Goal: Task Accomplishment & Management: Manage account settings

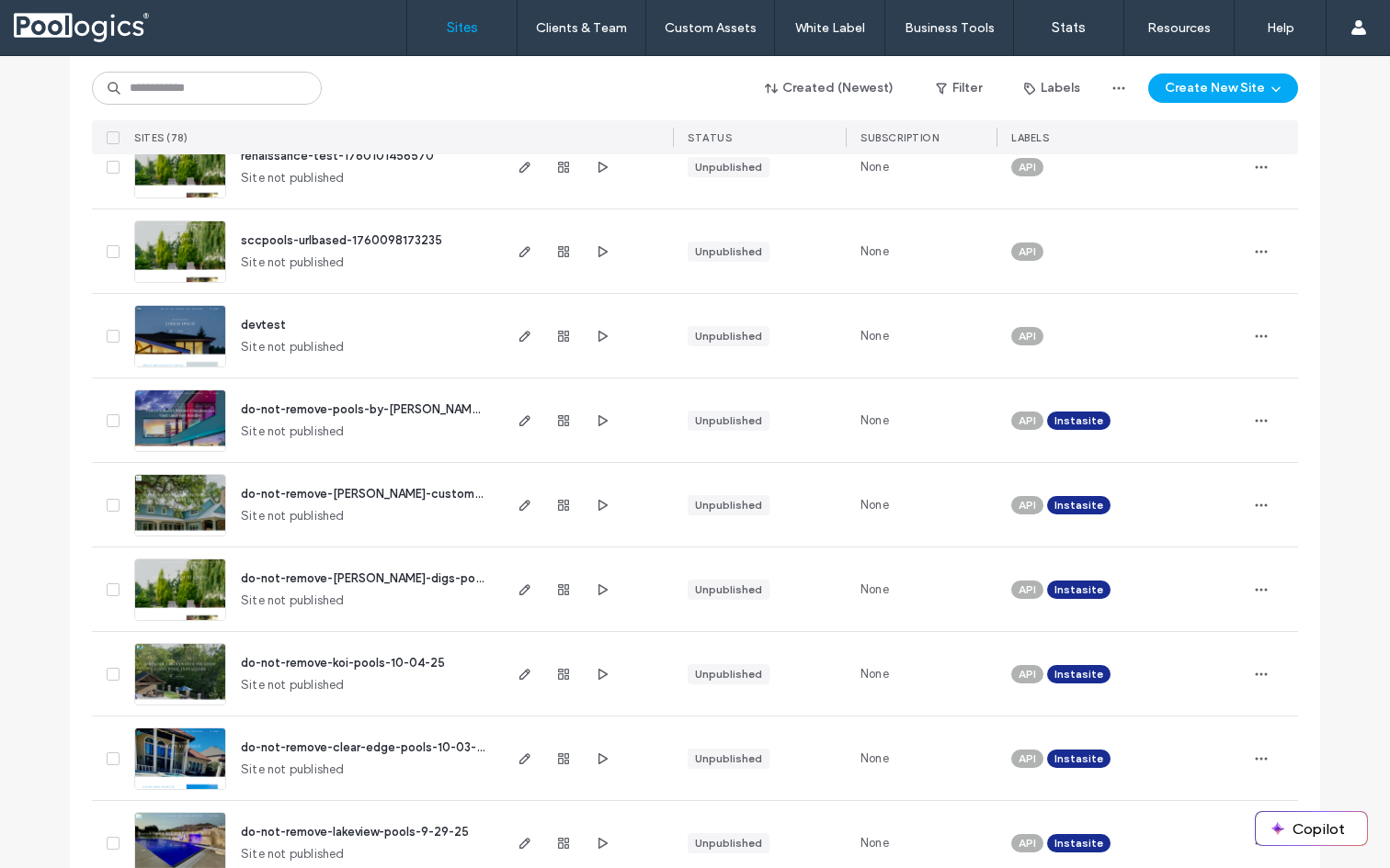
scroll to position [3842, 0]
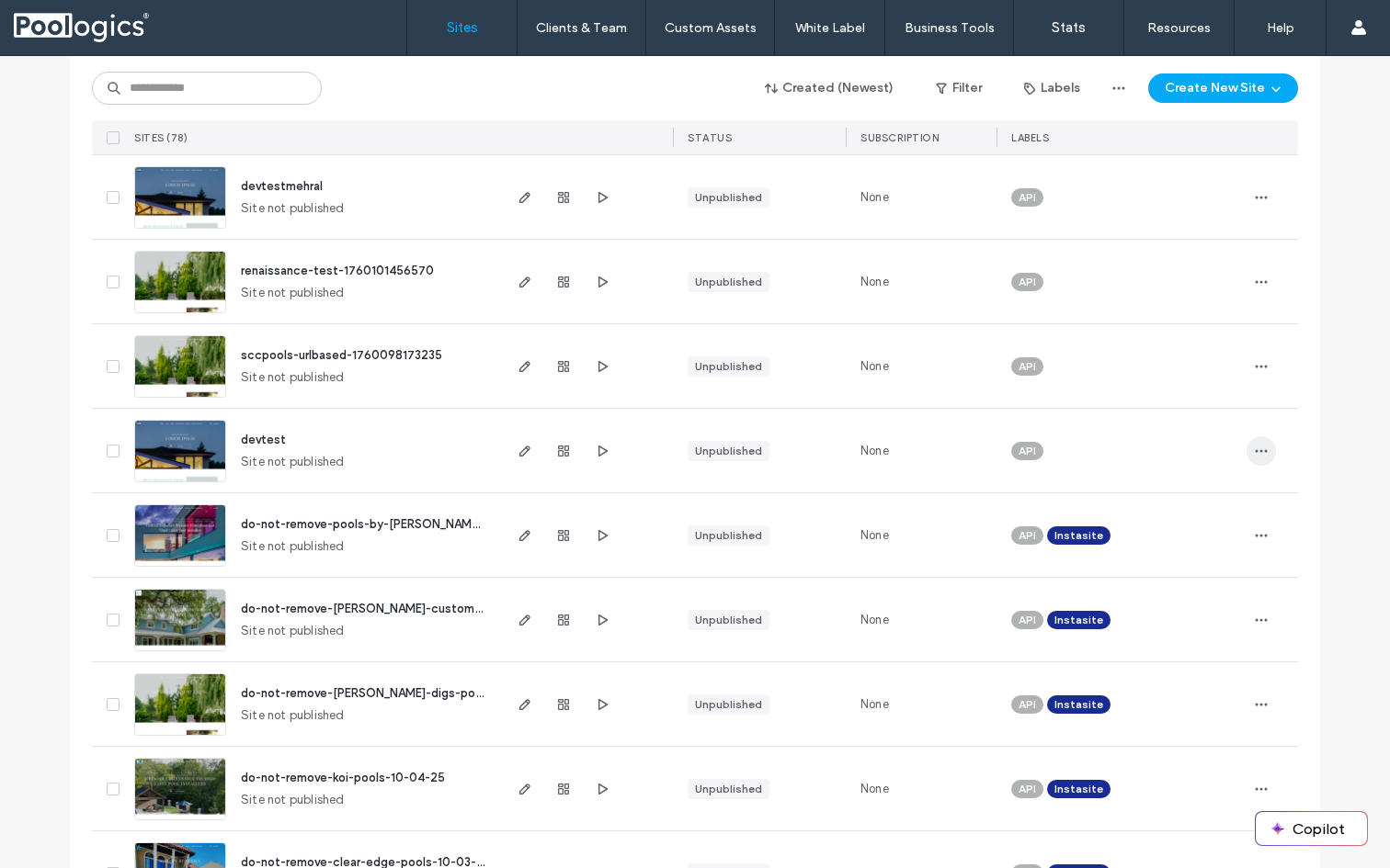
click at [1261, 446] on icon "button" at bounding box center [1261, 450] width 15 height 15
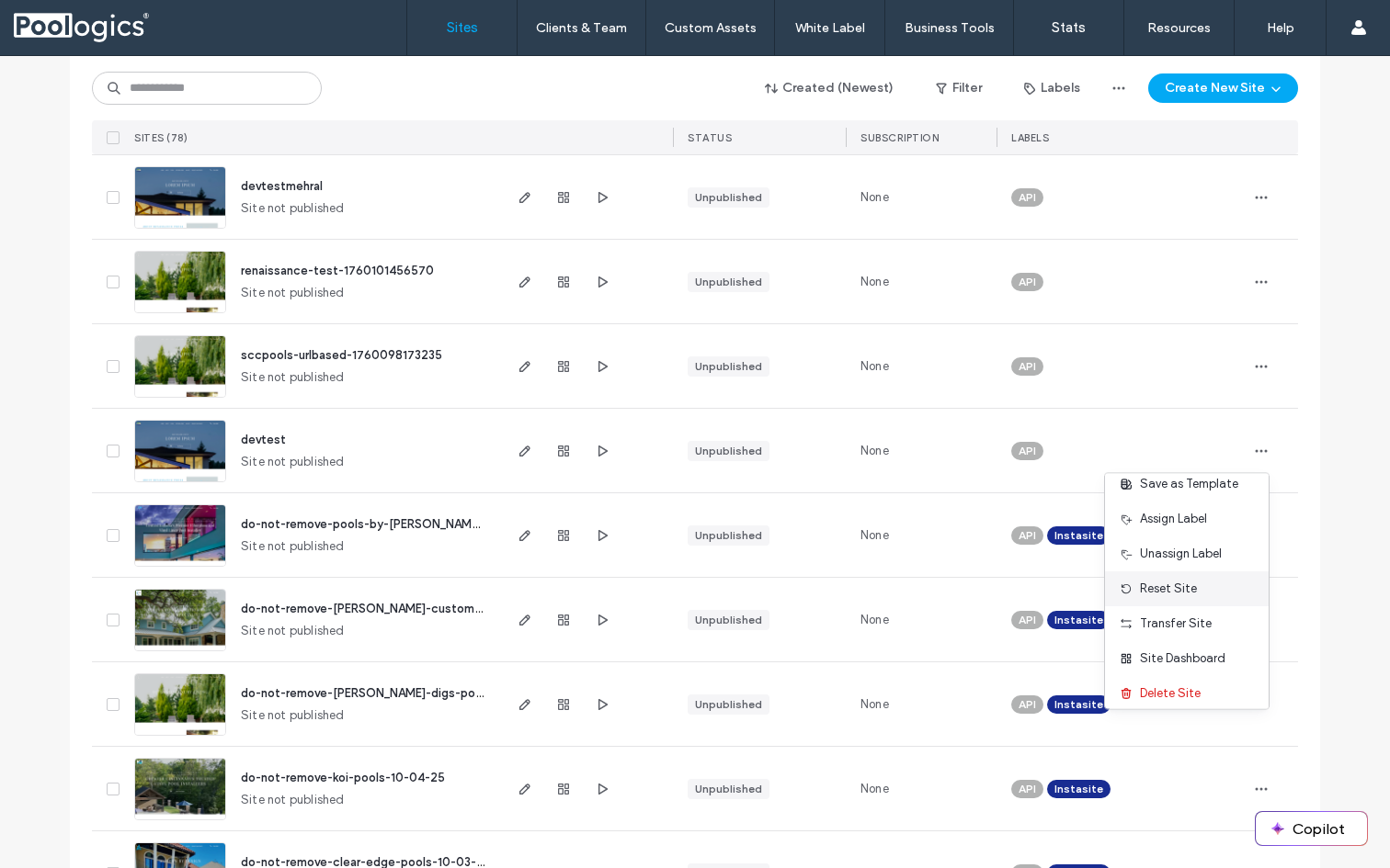
scroll to position [93, 0]
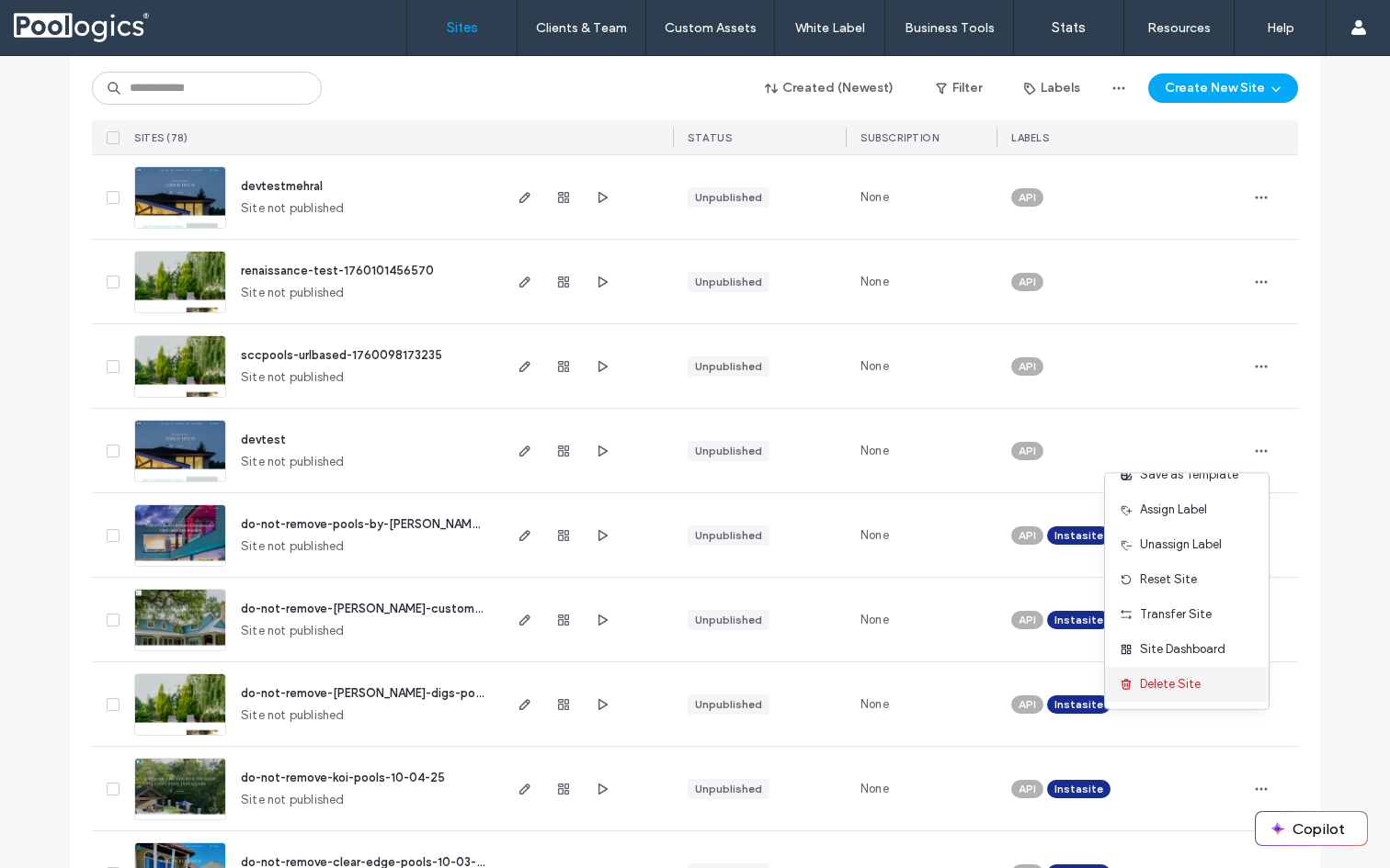
click at [1174, 686] on span "Delete Site" at bounding box center [1169, 684] width 61 height 18
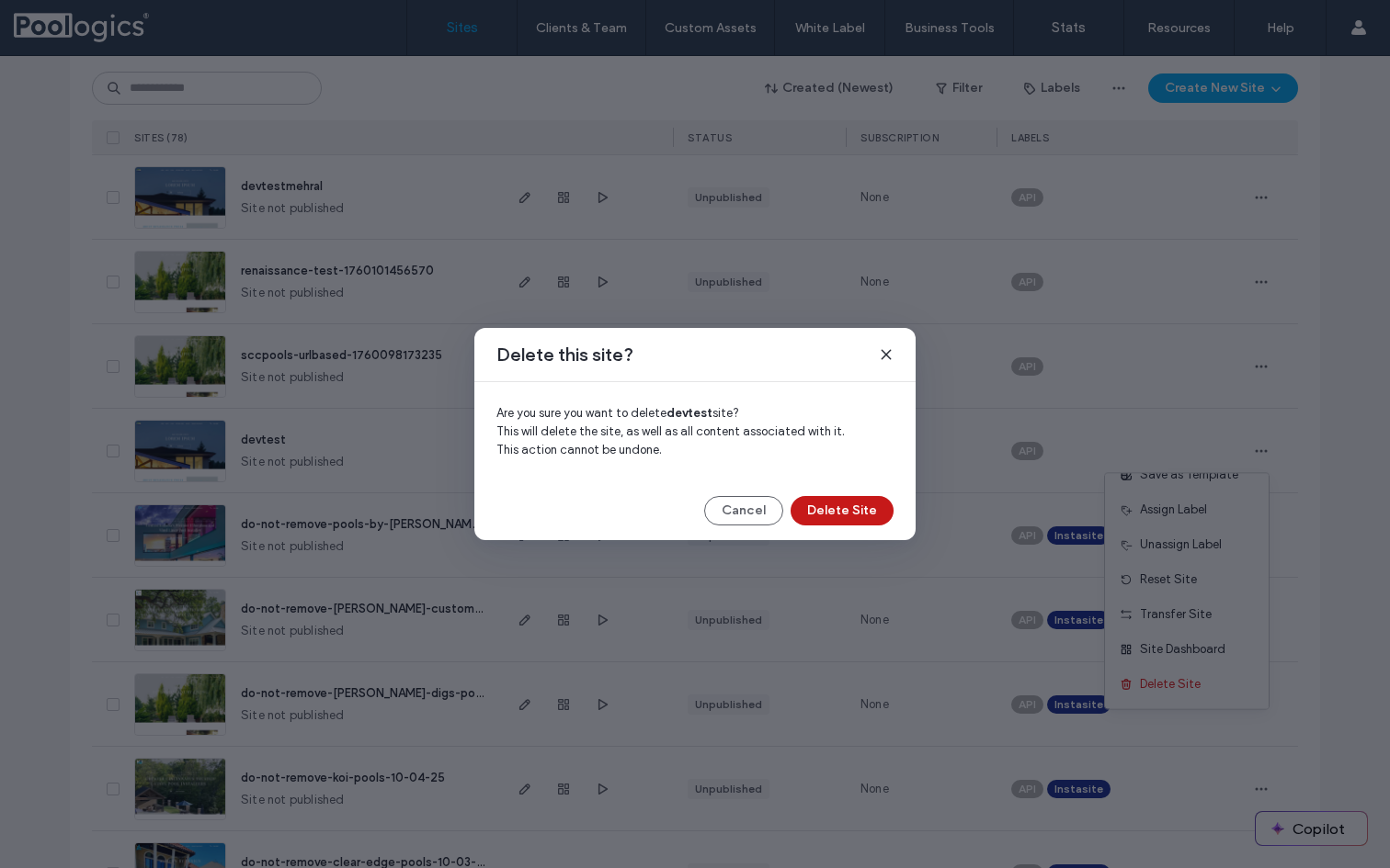
click at [858, 504] on button "Delete Site" at bounding box center [842, 511] width 103 height 30
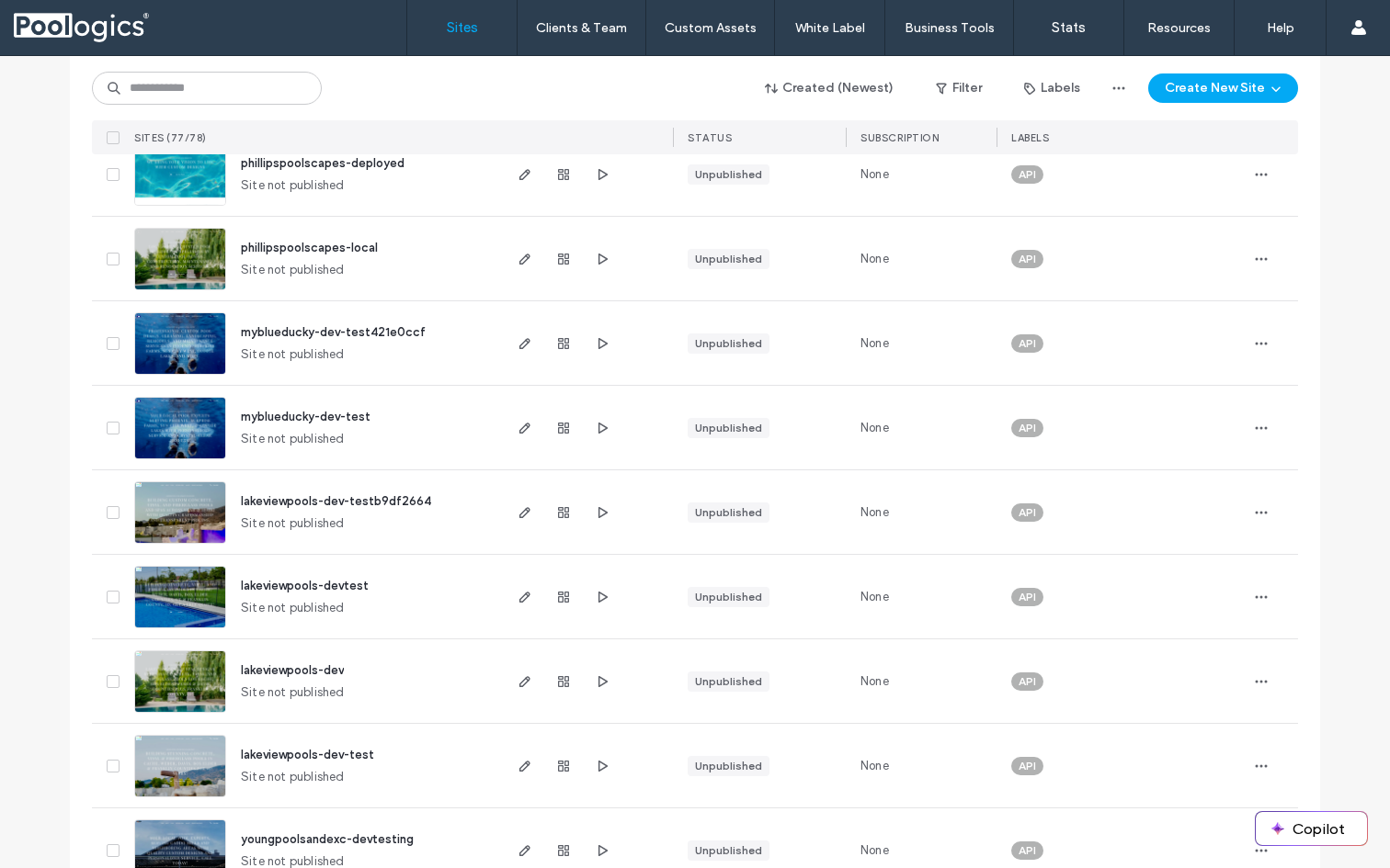
scroll to position [243, 0]
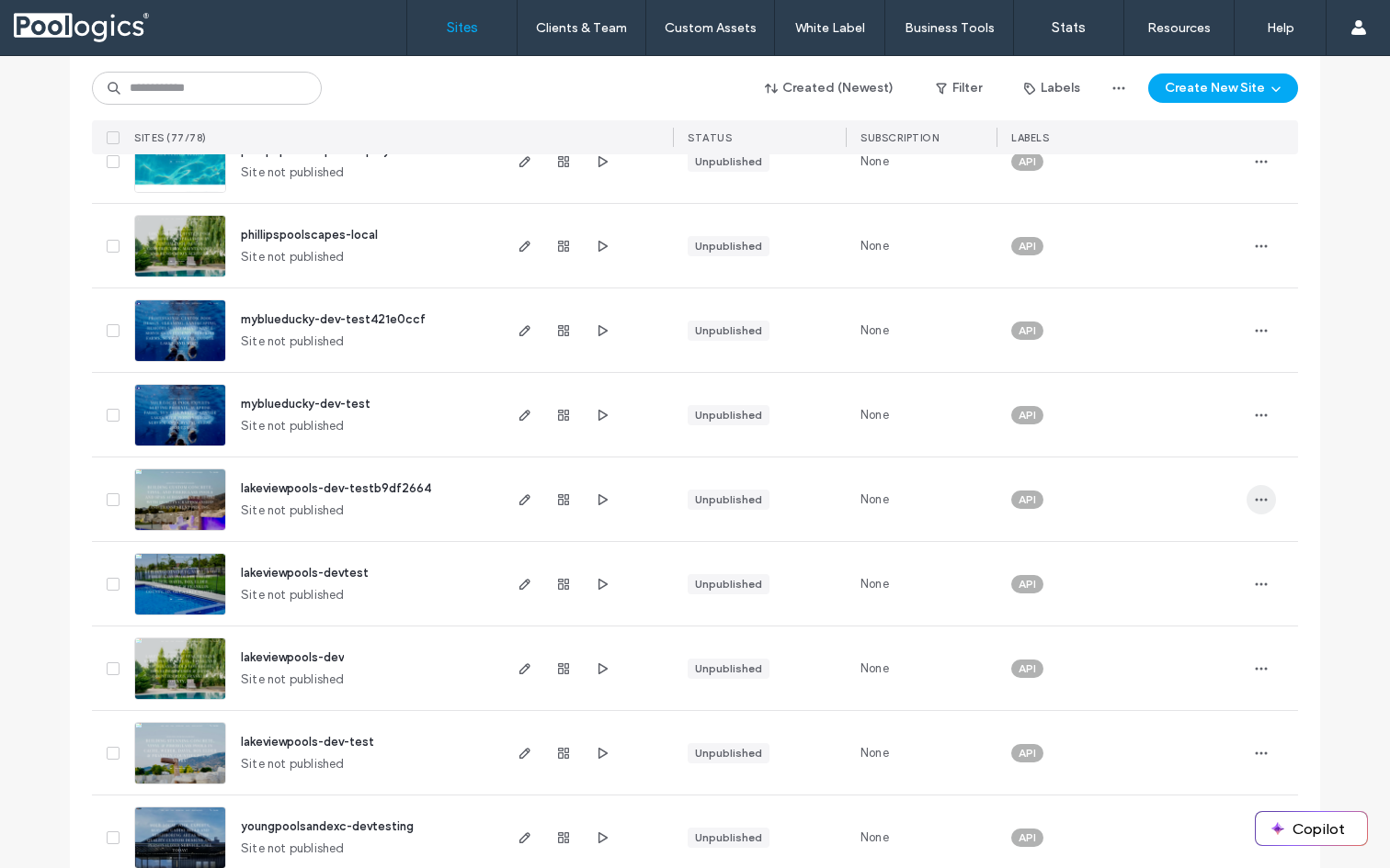
click at [1255, 492] on icon "button" at bounding box center [1261, 499] width 15 height 15
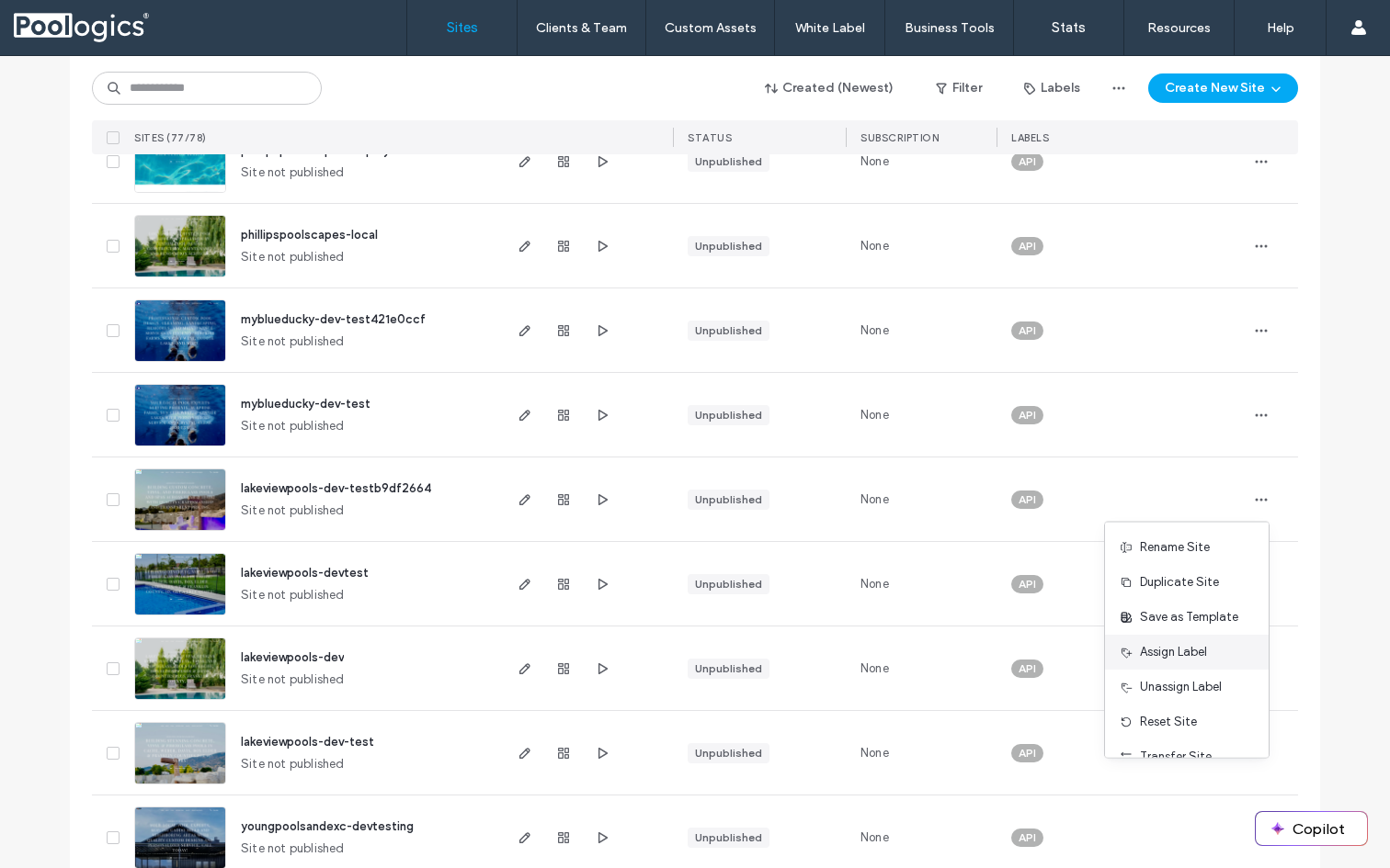
scroll to position [93, 0]
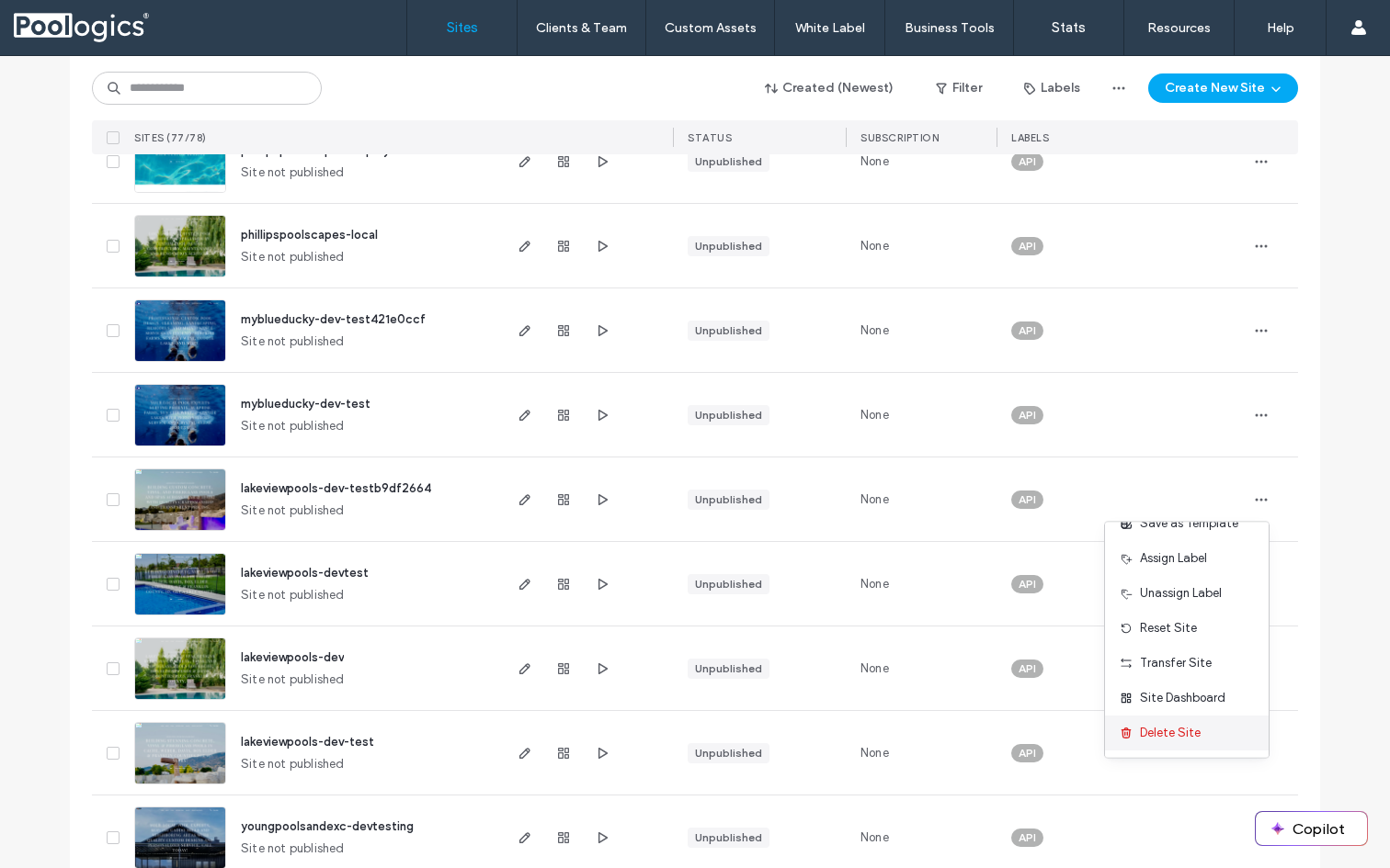
click at [1165, 731] on span "Delete Site" at bounding box center [1169, 733] width 61 height 18
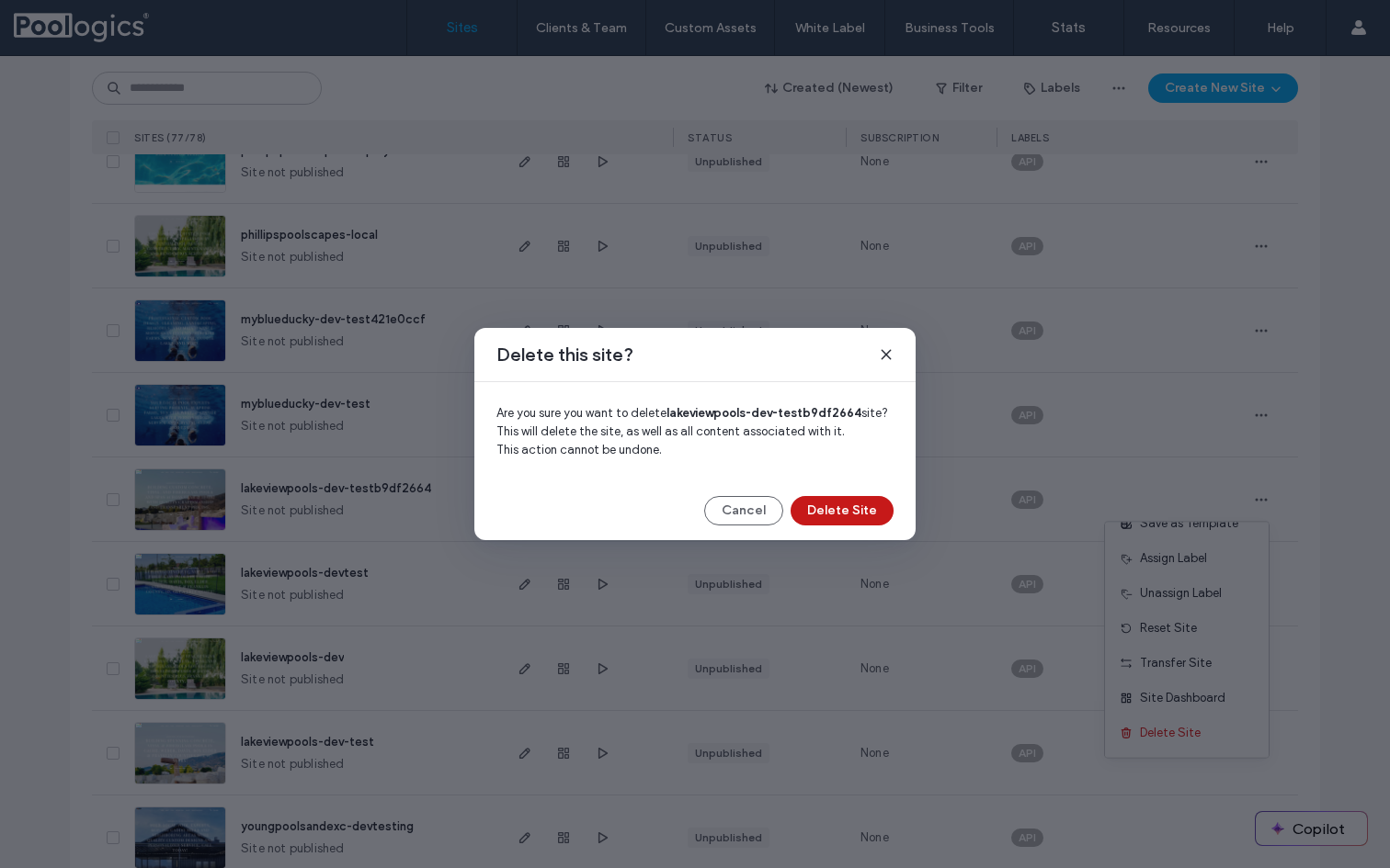
click at [849, 509] on button "Delete Site" at bounding box center [842, 511] width 103 height 30
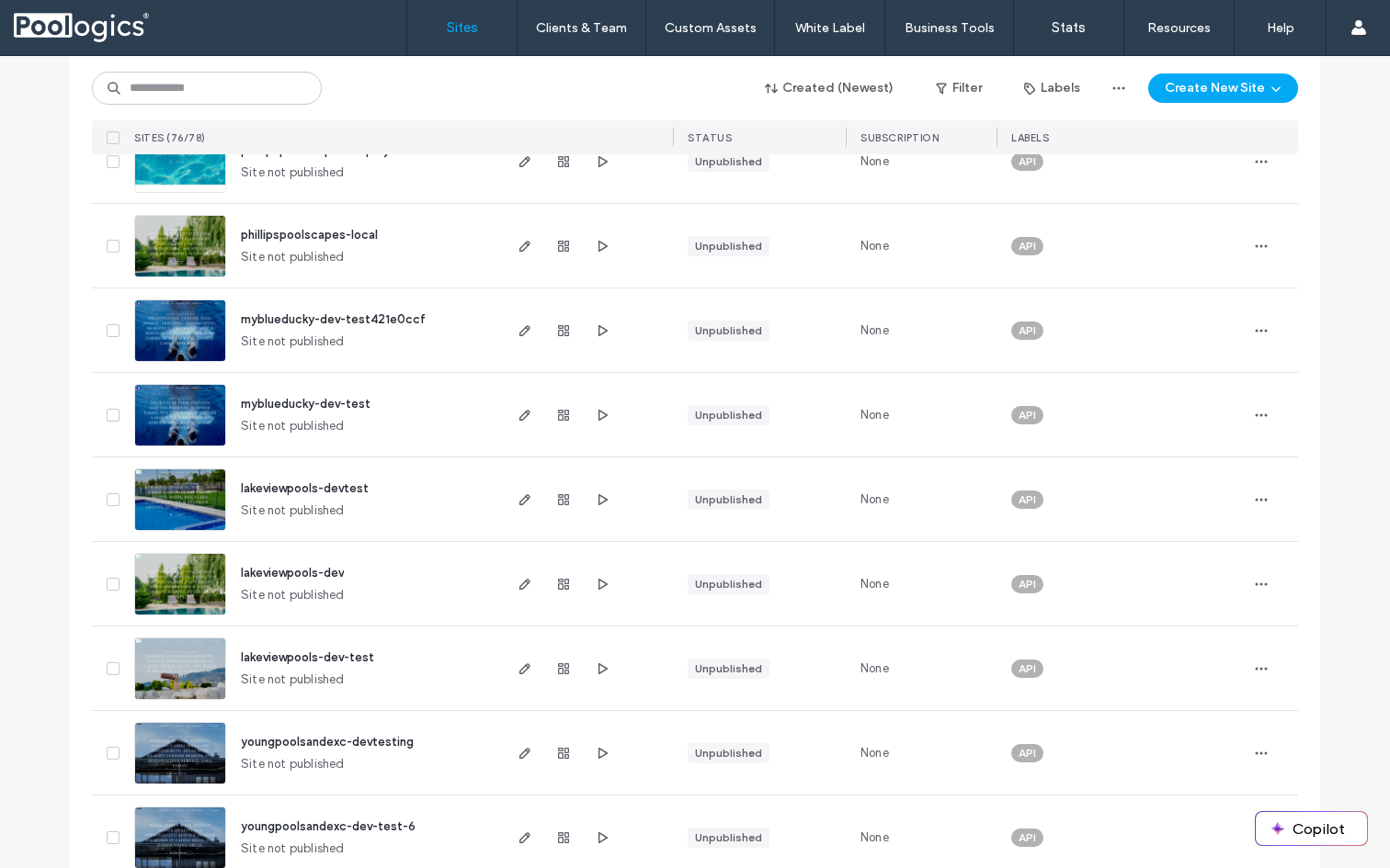
click at [106, 493] on span at bounding box center [112, 499] width 13 height 13
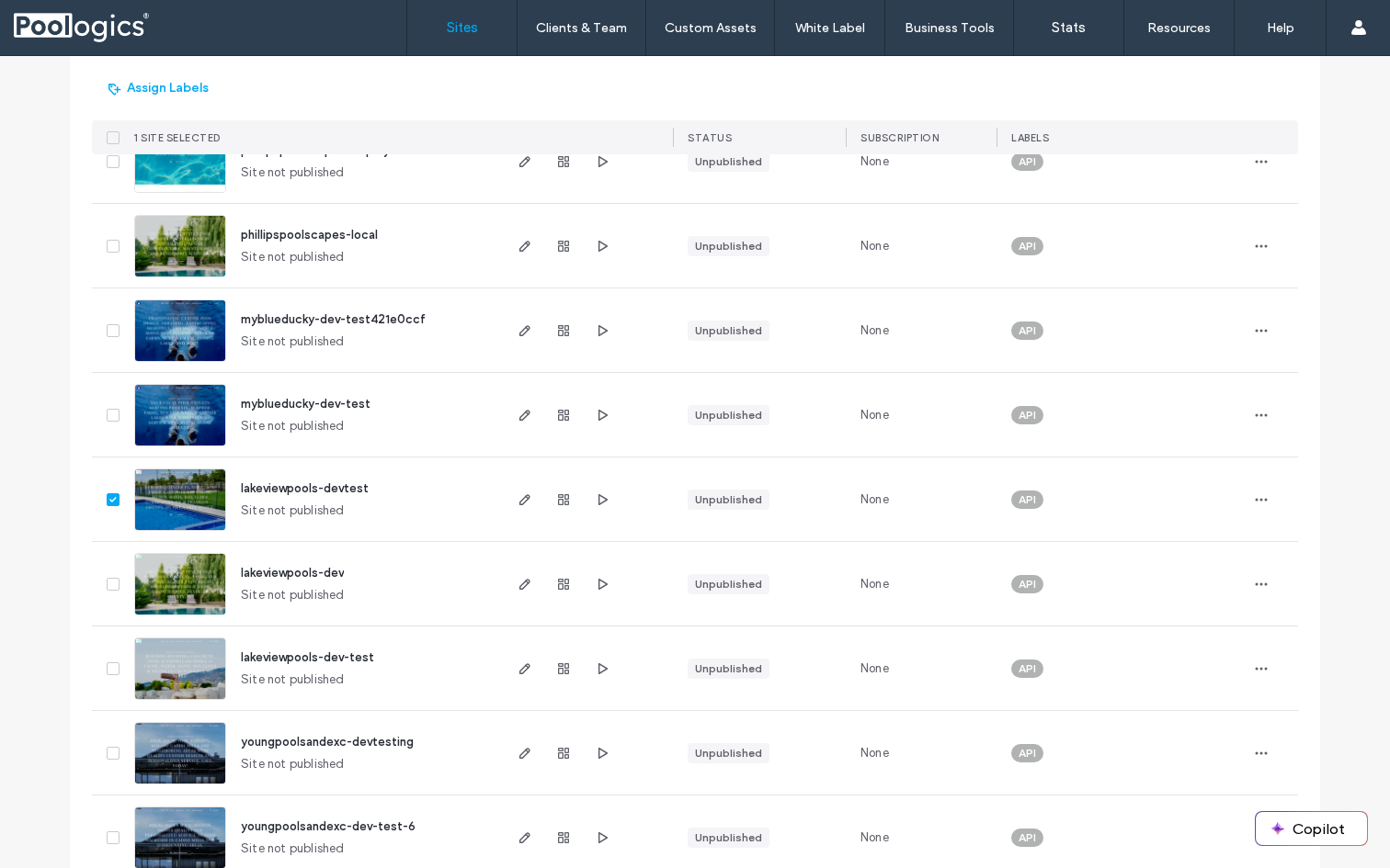
click at [106, 589] on span at bounding box center [112, 584] width 13 height 13
click at [1246, 505] on span "button" at bounding box center [1261, 500] width 30 height 30
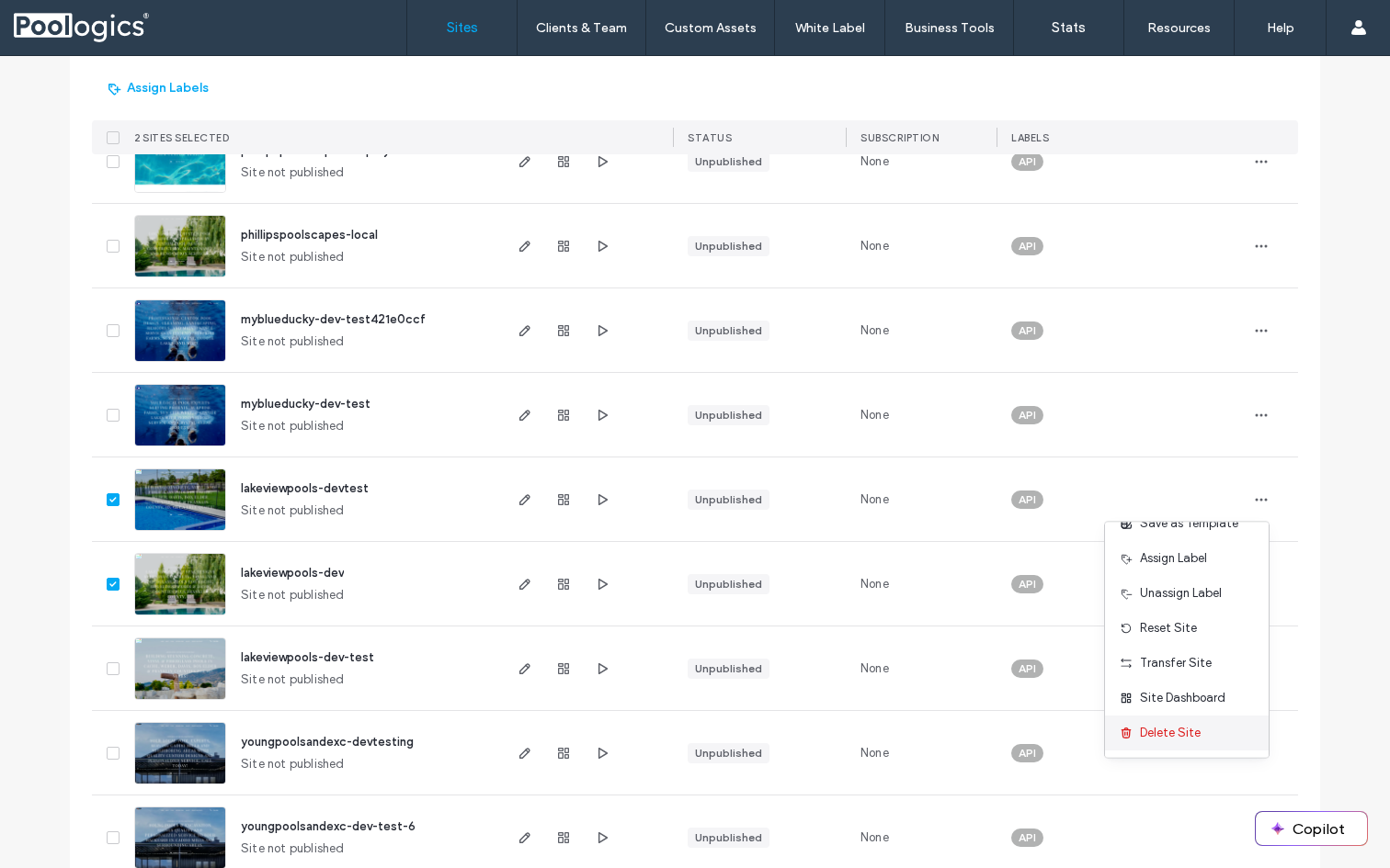
click at [1170, 728] on span "Delete Site" at bounding box center [1169, 733] width 61 height 18
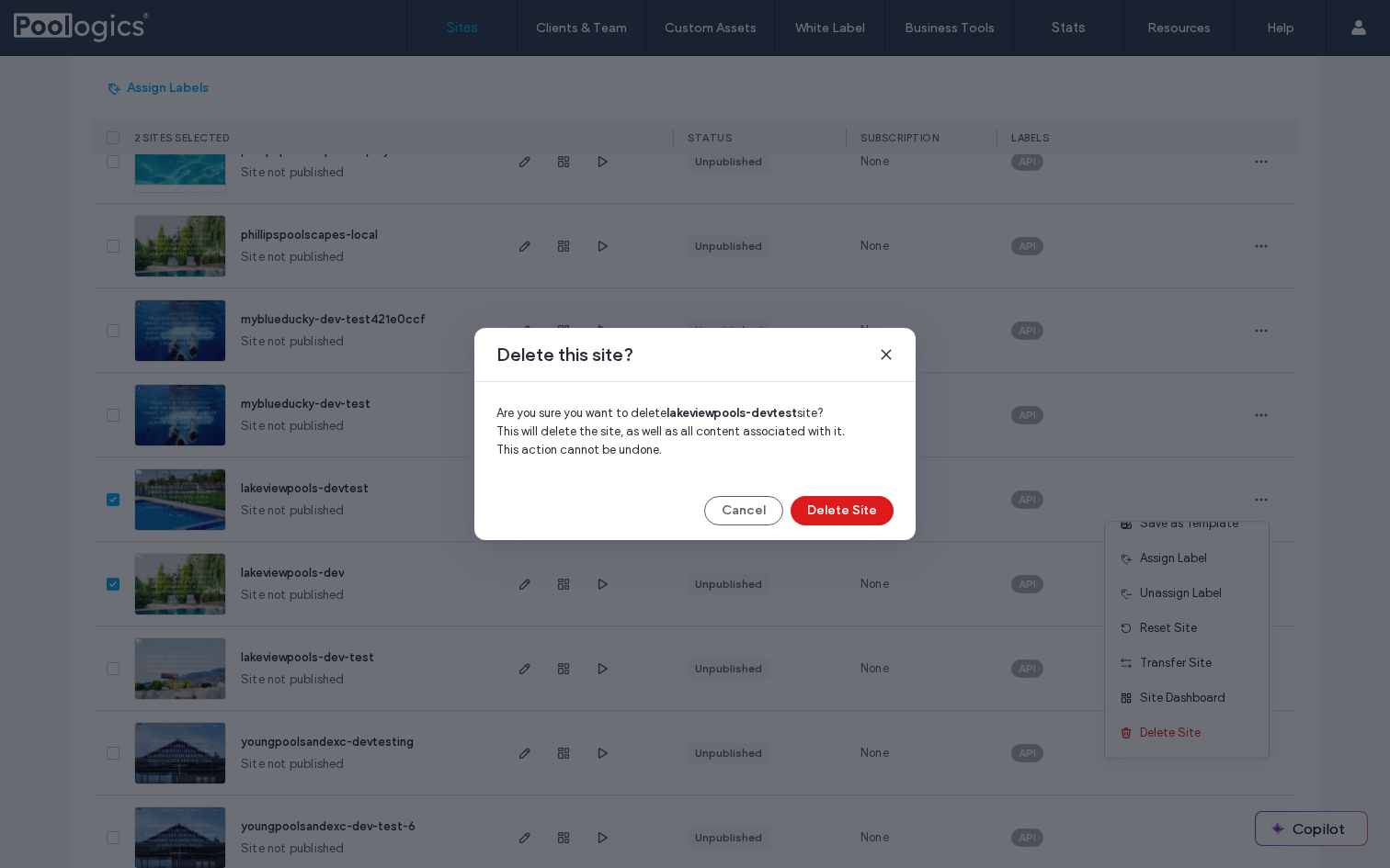
click at [891, 349] on icon at bounding box center [886, 354] width 15 height 15
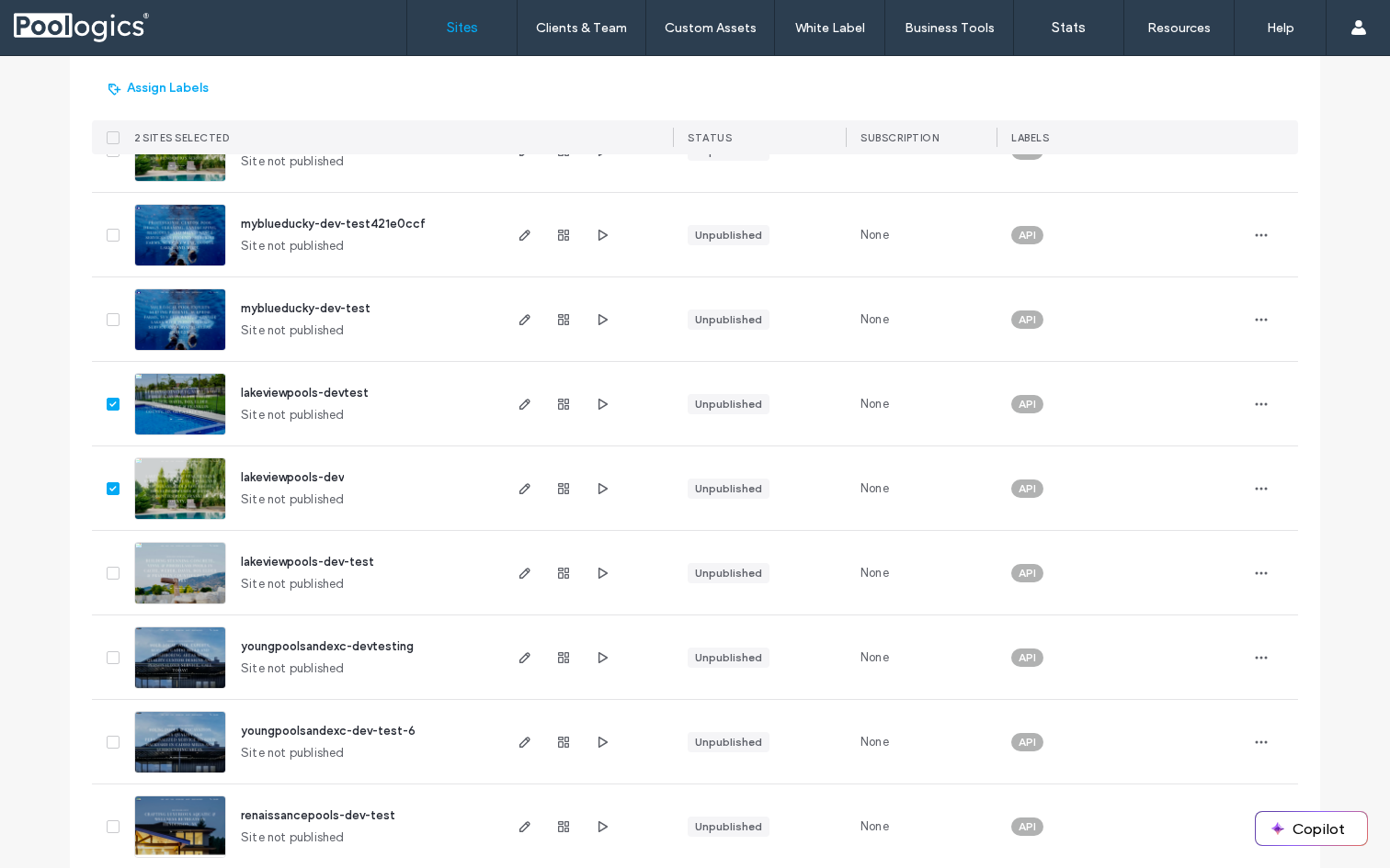
scroll to position [402, 0]
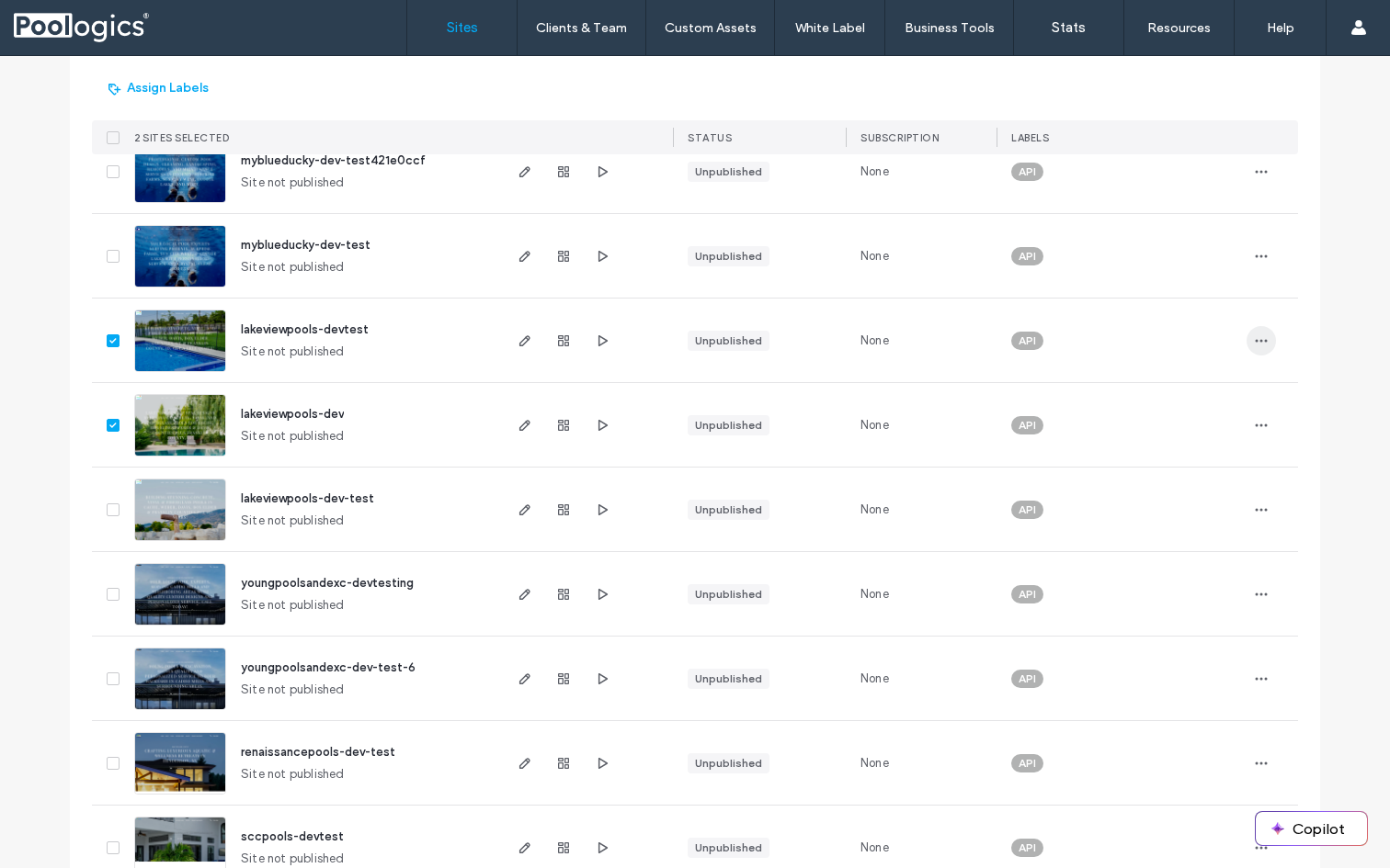
click at [1262, 342] on span "button" at bounding box center [1261, 341] width 30 height 30
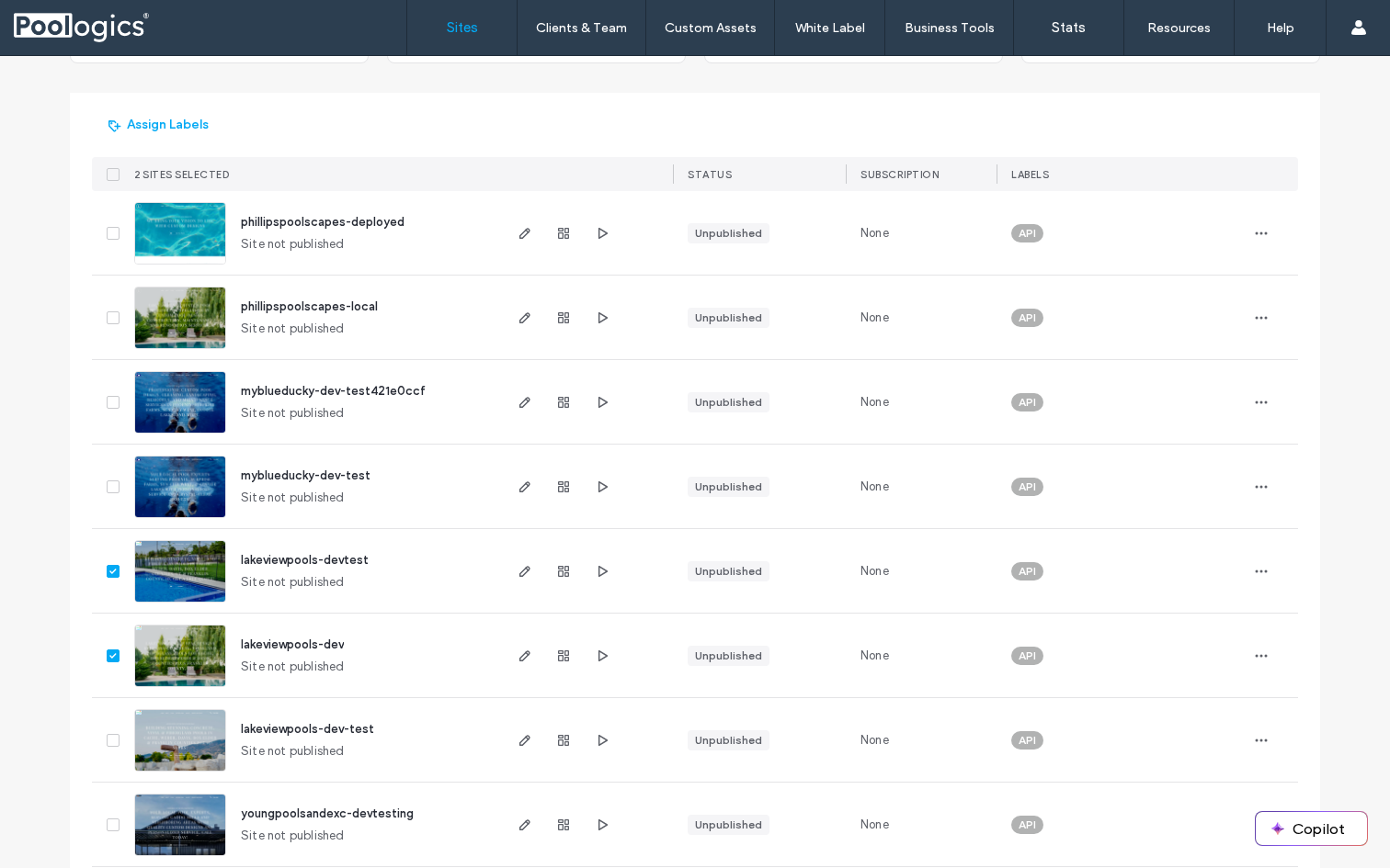
scroll to position [0, 0]
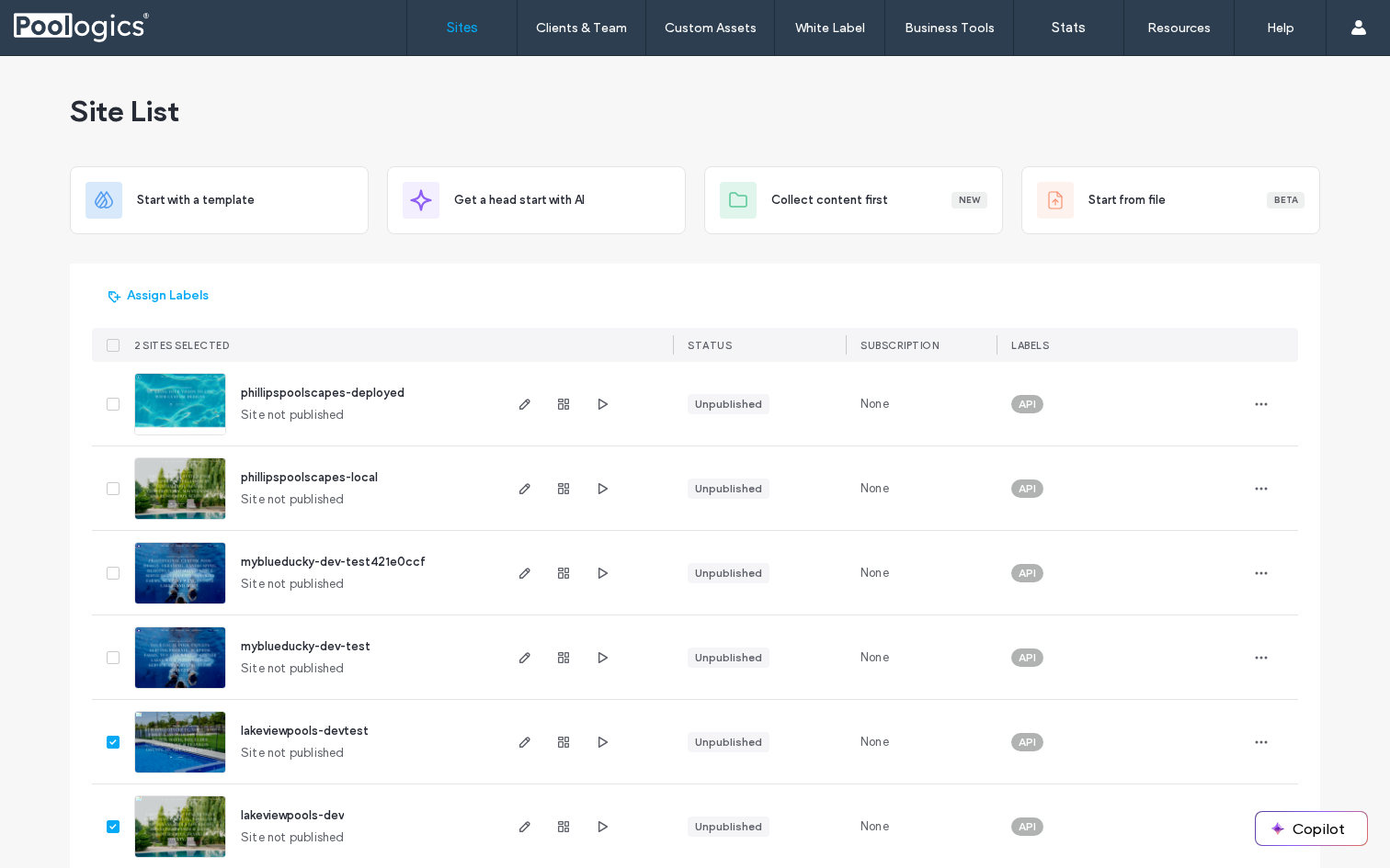
click at [334, 395] on span "phillipspoolscapes-deployed" at bounding box center [322, 393] width 164 height 14
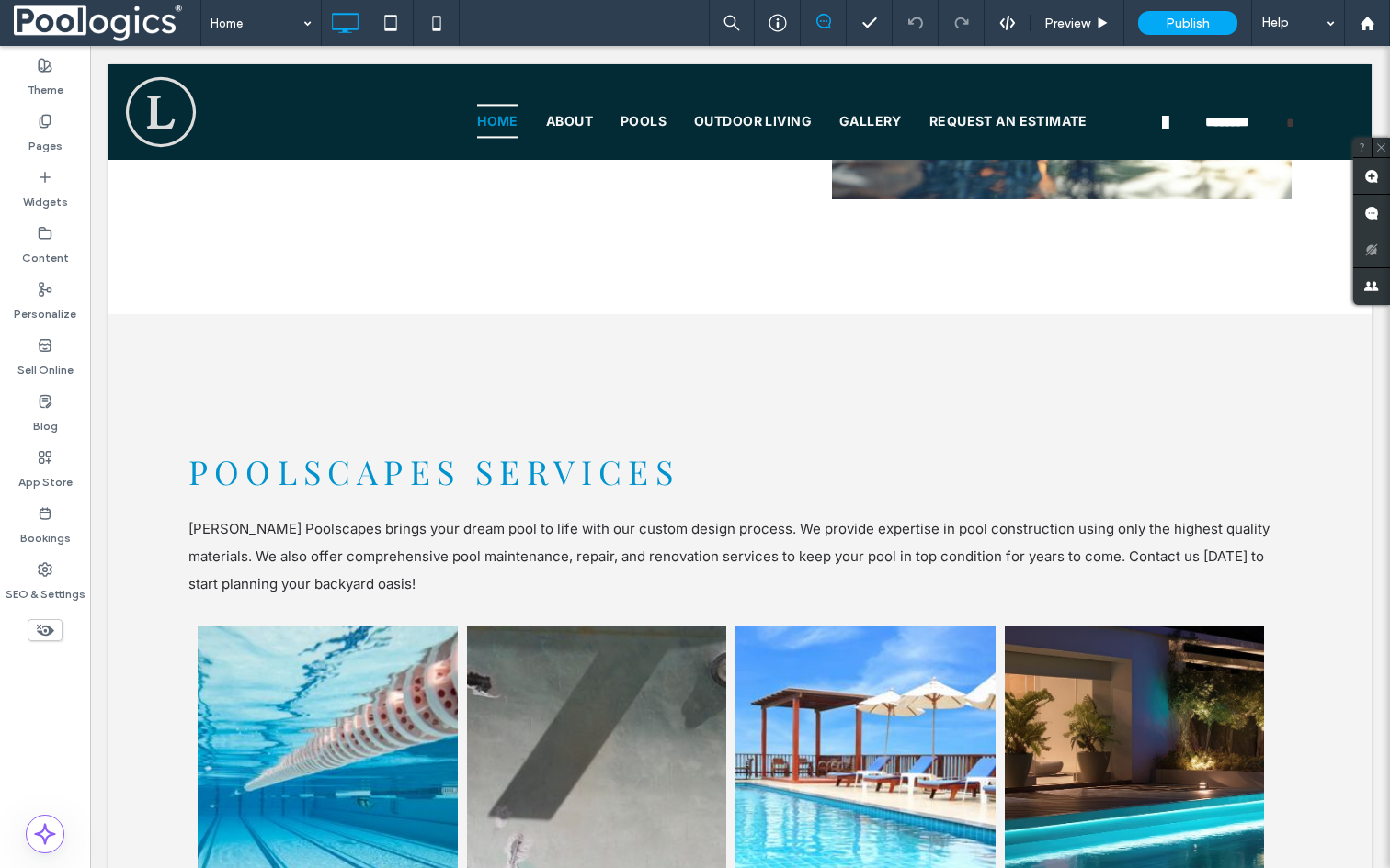
scroll to position [1453, 0]
